Goal: Transaction & Acquisition: Purchase product/service

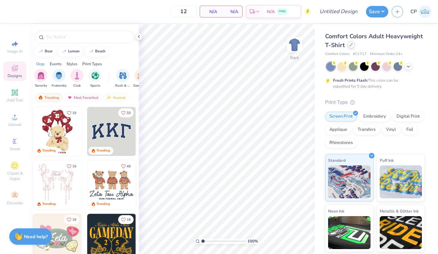
click at [351, 43] on icon at bounding box center [351, 44] width 3 height 3
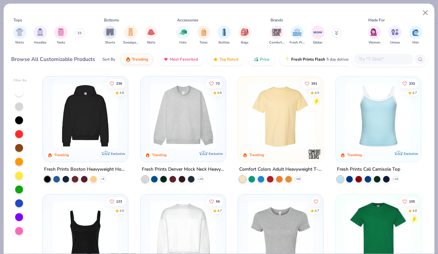
click at [366, 60] on input "text" at bounding box center [383, 59] width 51 height 8
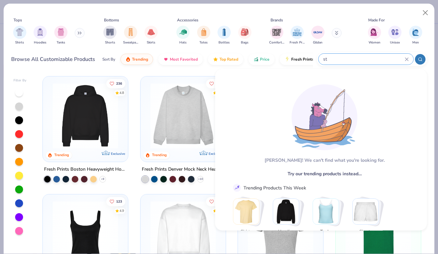
type input "s"
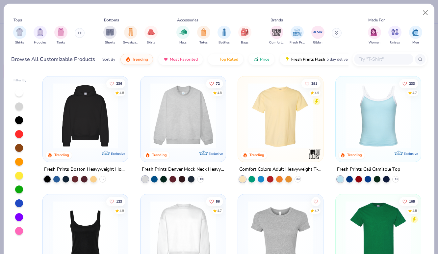
click at [375, 47] on div "Women Unisex Men" at bounding box center [395, 35] width 58 height 24
click at [425, 12] on button "Close" at bounding box center [426, 13] width 13 height 13
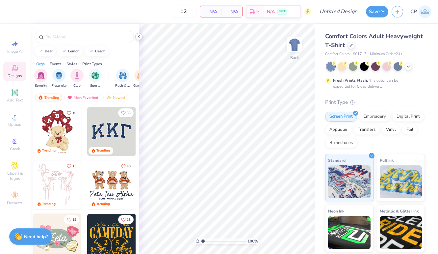
click at [140, 37] on icon at bounding box center [138, 36] width 5 height 5
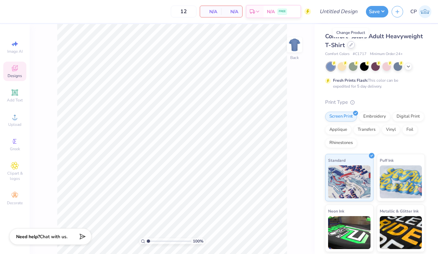
click at [349, 47] on div at bounding box center [351, 44] width 7 height 7
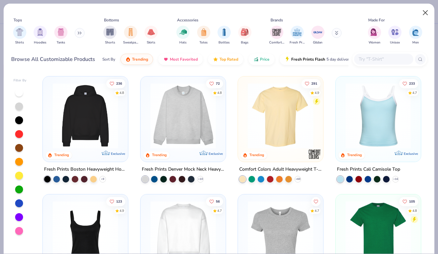
click at [429, 14] on button "Close" at bounding box center [426, 13] width 13 height 13
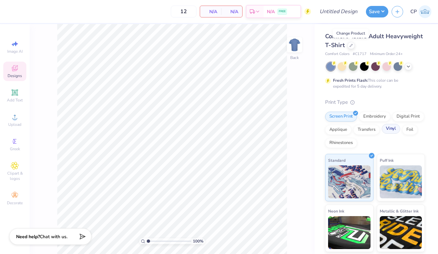
click at [394, 129] on div "Vinyl" at bounding box center [391, 129] width 18 height 10
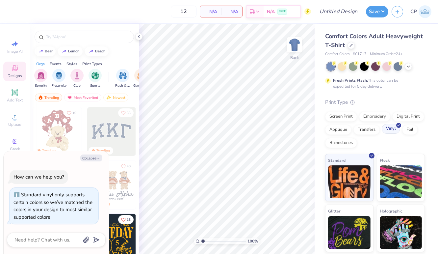
click at [394, 129] on div "Vinyl" at bounding box center [391, 129] width 18 height 10
click at [347, 117] on div "Screen Print" at bounding box center [341, 116] width 32 height 10
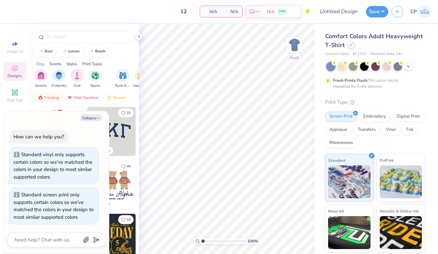
click at [349, 48] on div at bounding box center [351, 44] width 7 height 7
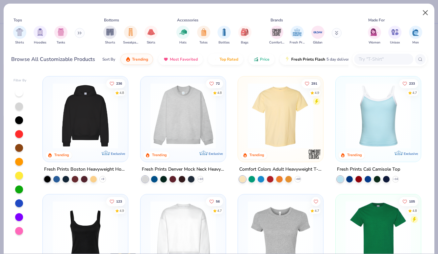
click at [422, 14] on button "Close" at bounding box center [426, 13] width 13 height 13
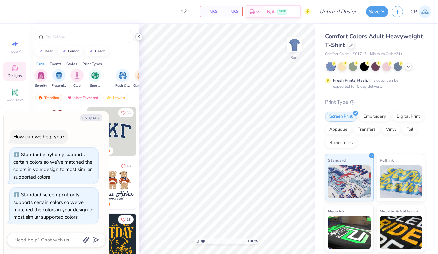
click at [142, 38] on div at bounding box center [138, 36] width 7 height 7
type textarea "x"
